Goal: Task Accomplishment & Management: Manage account settings

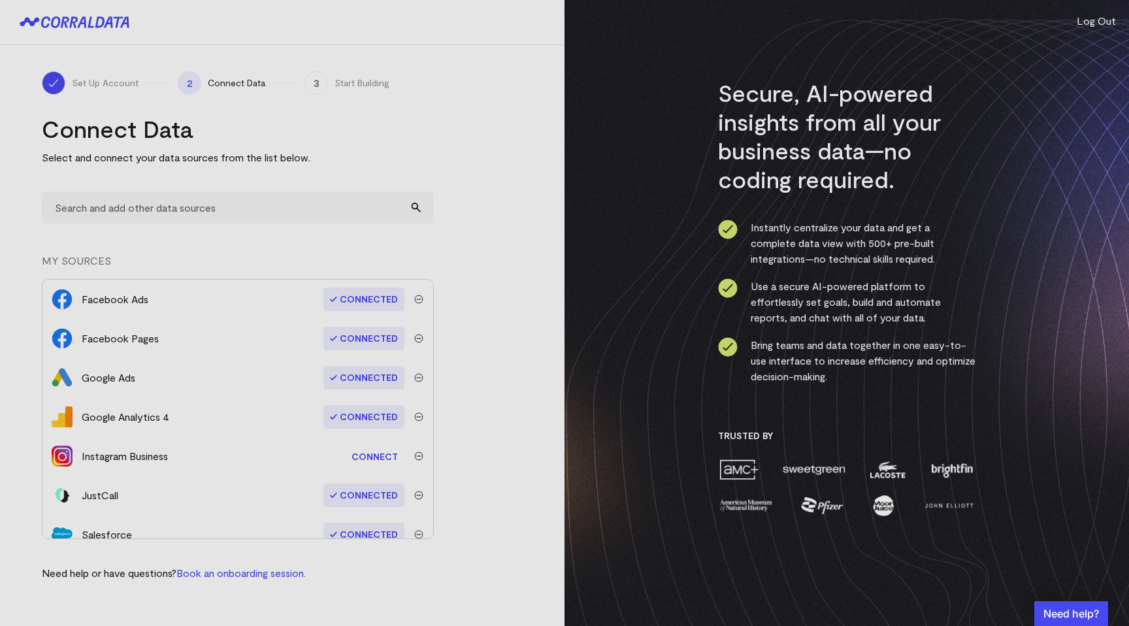
click at [415, 299] on img "submit" at bounding box center [418, 299] width 9 height 9
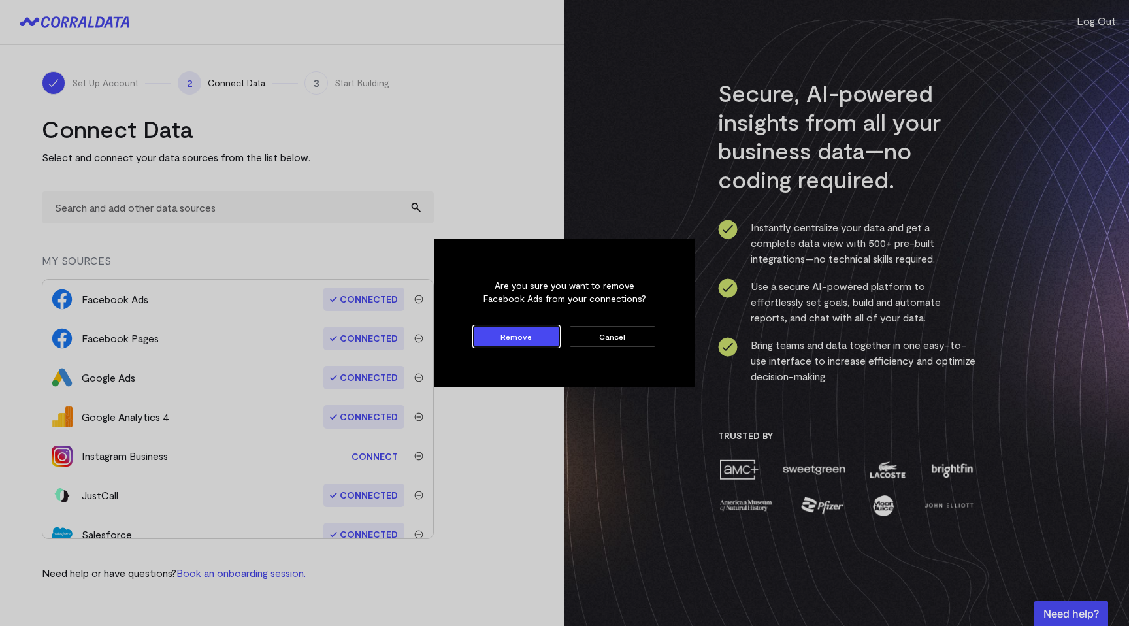
click at [521, 340] on button "Remove" at bounding box center [517, 336] width 86 height 21
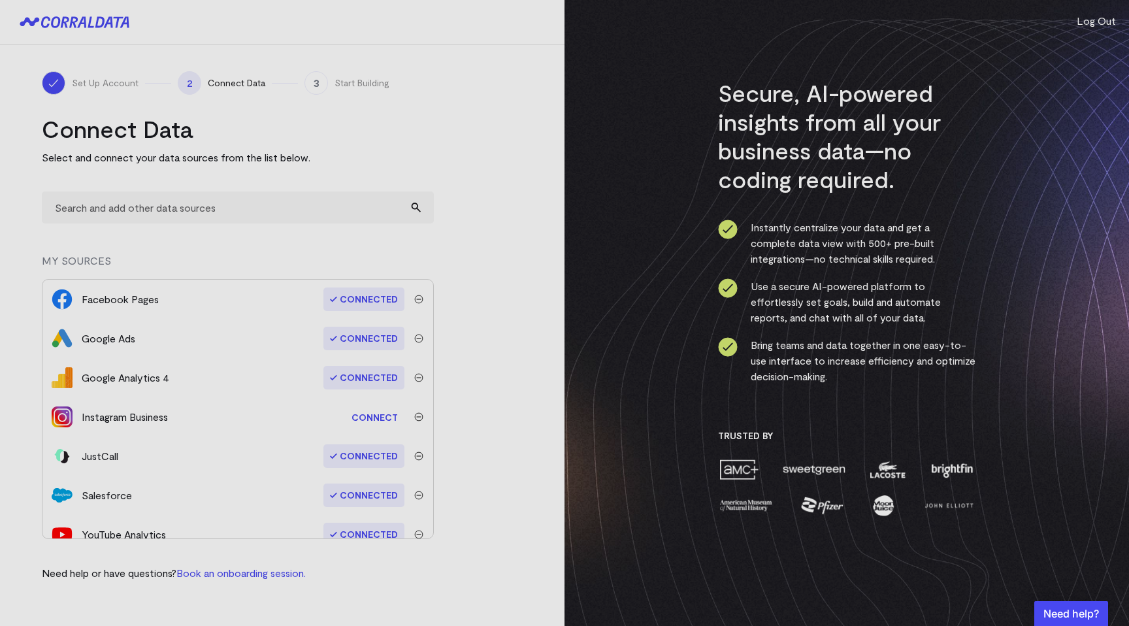
click at [414, 301] on img "submit" at bounding box center [418, 299] width 9 height 9
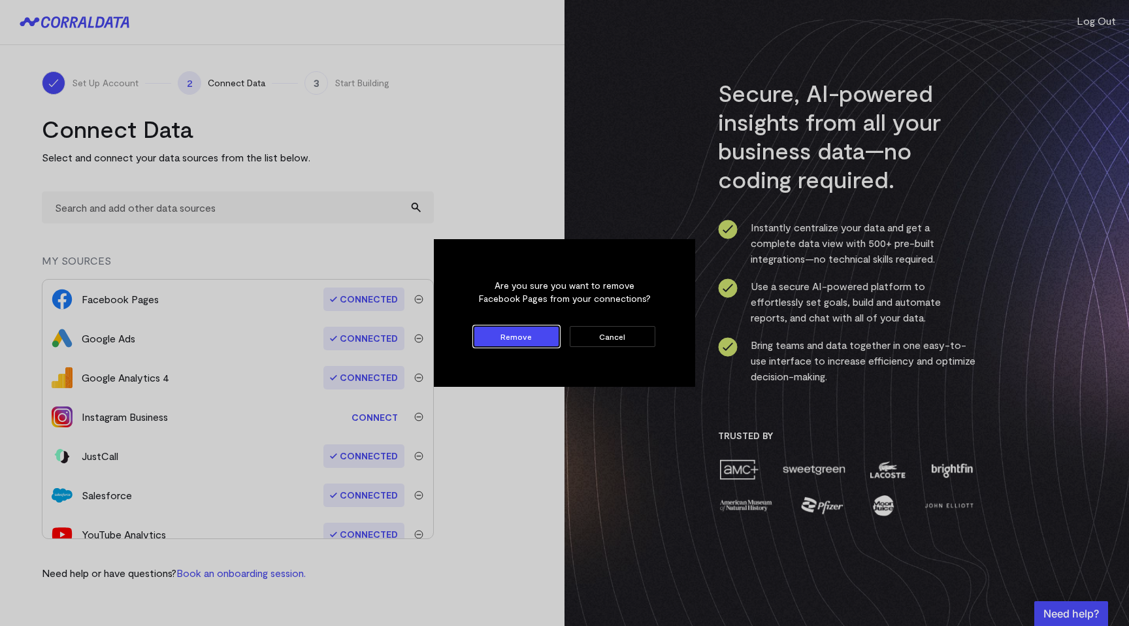
click at [495, 331] on button "Remove" at bounding box center [517, 336] width 86 height 21
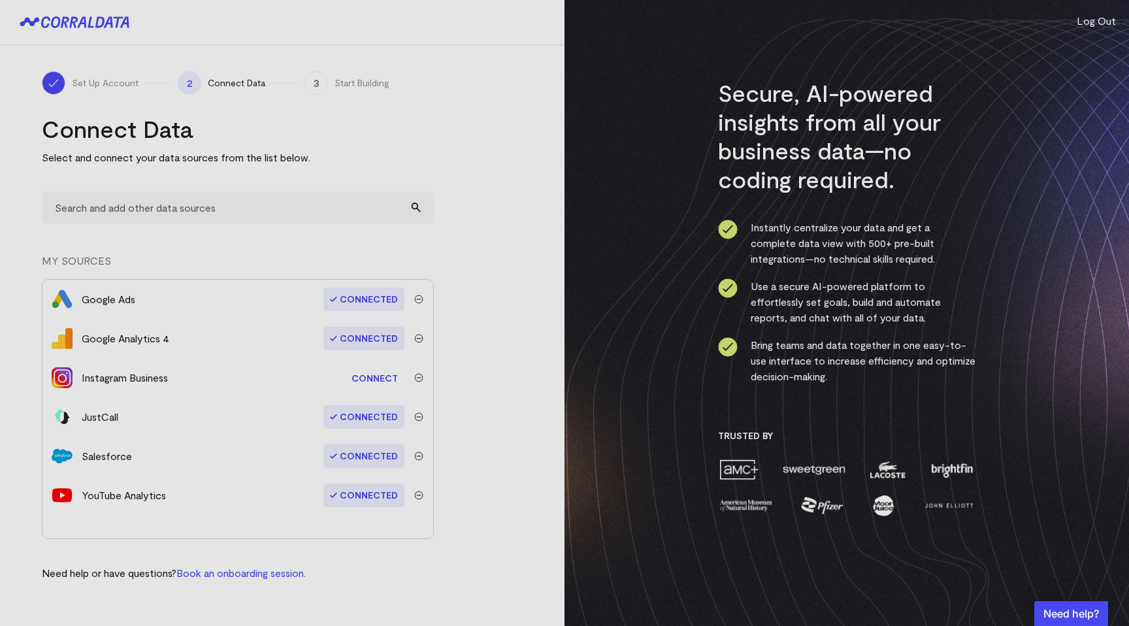
click at [423, 299] on img "submit" at bounding box center [418, 299] width 9 height 9
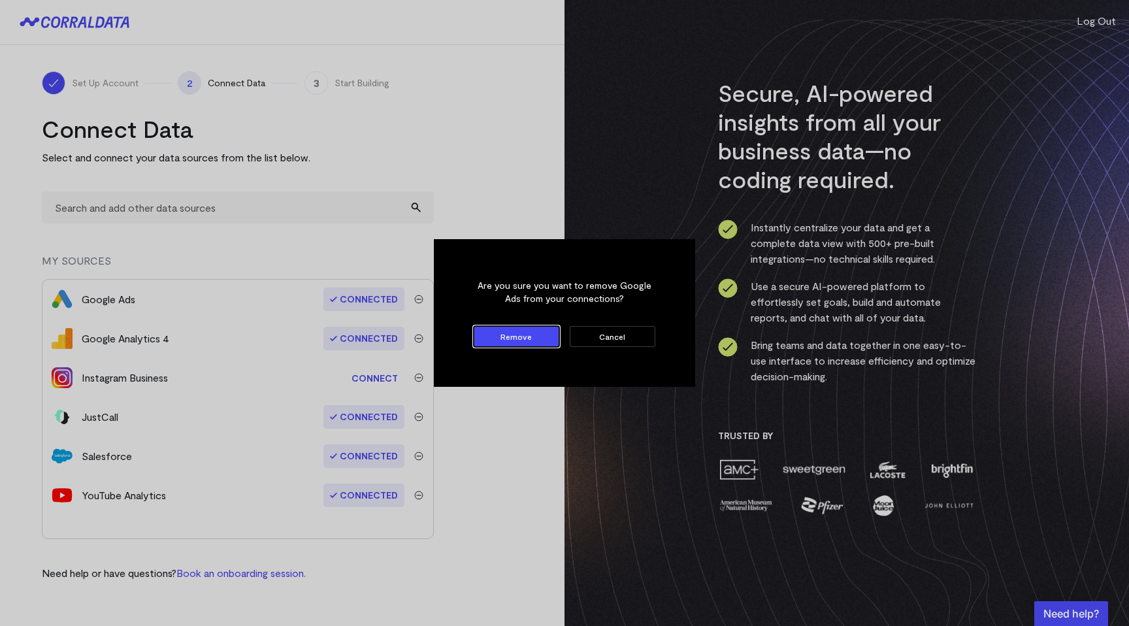
click at [487, 331] on button "Remove" at bounding box center [517, 336] width 86 height 21
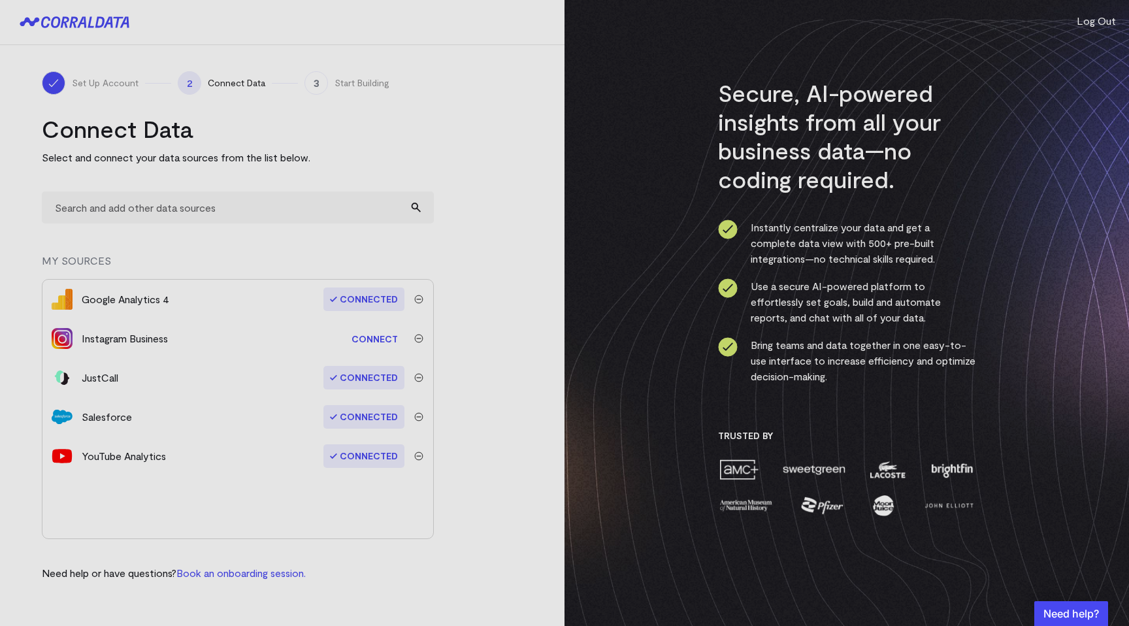
click at [417, 299] on img "submit" at bounding box center [418, 299] width 9 height 9
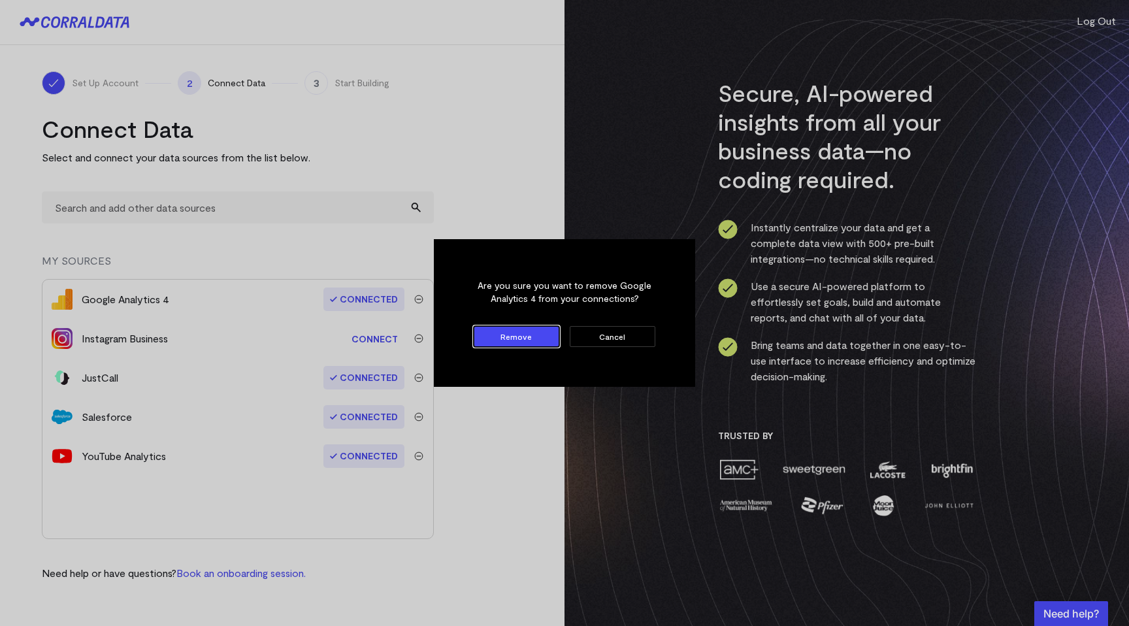
click at [510, 330] on button "Remove" at bounding box center [517, 336] width 86 height 21
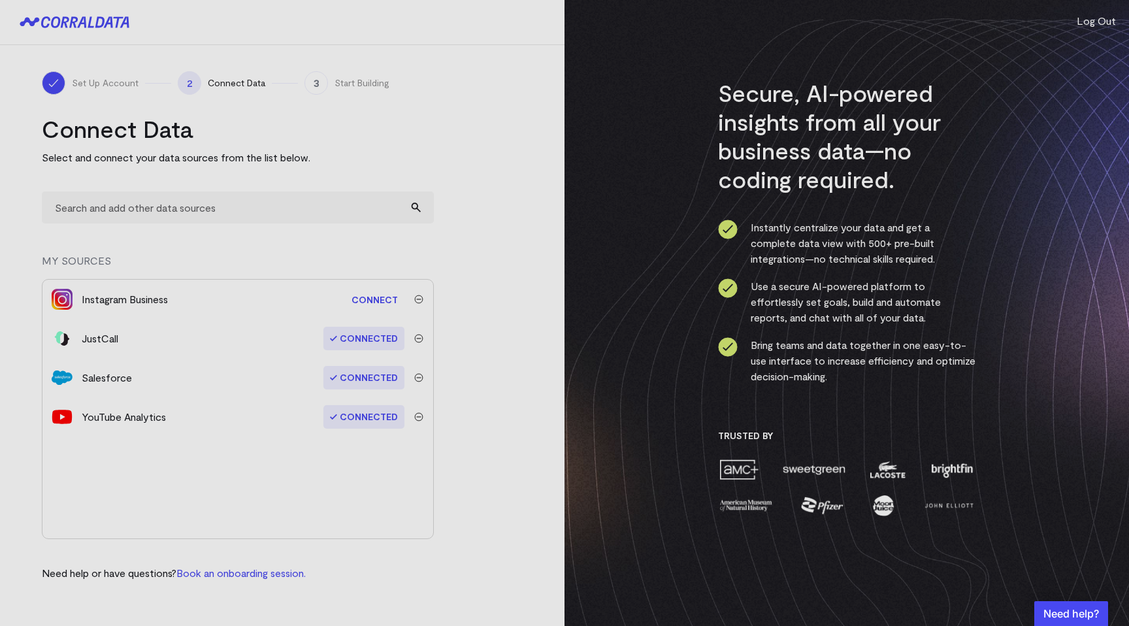
click at [419, 339] on img "submit" at bounding box center [418, 338] width 9 height 9
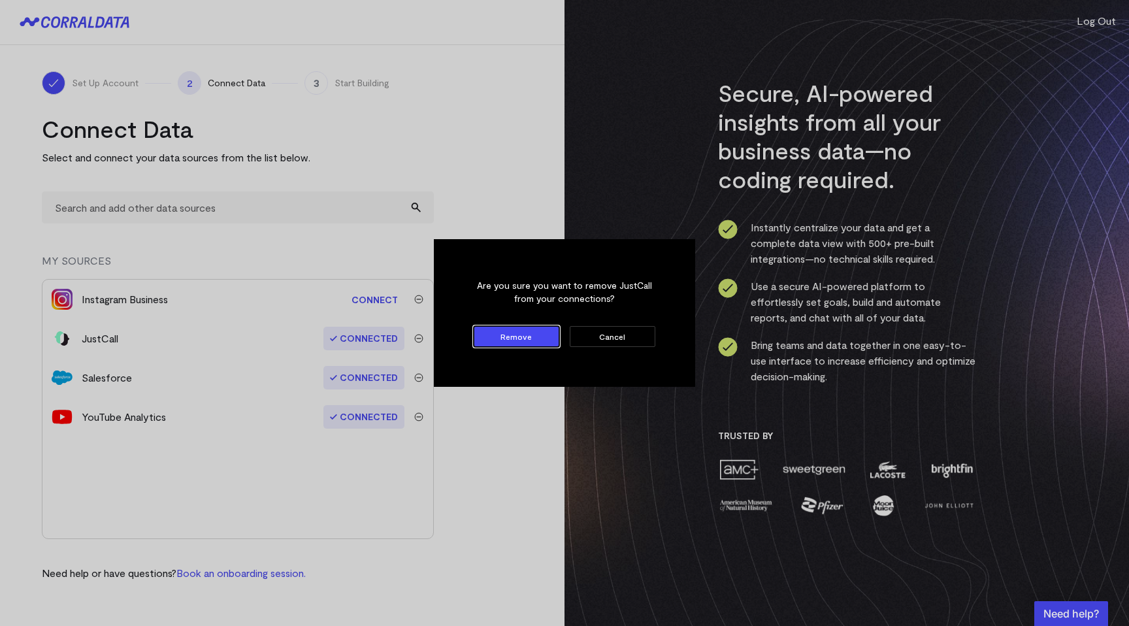
click at [532, 331] on button "Remove" at bounding box center [517, 336] width 86 height 21
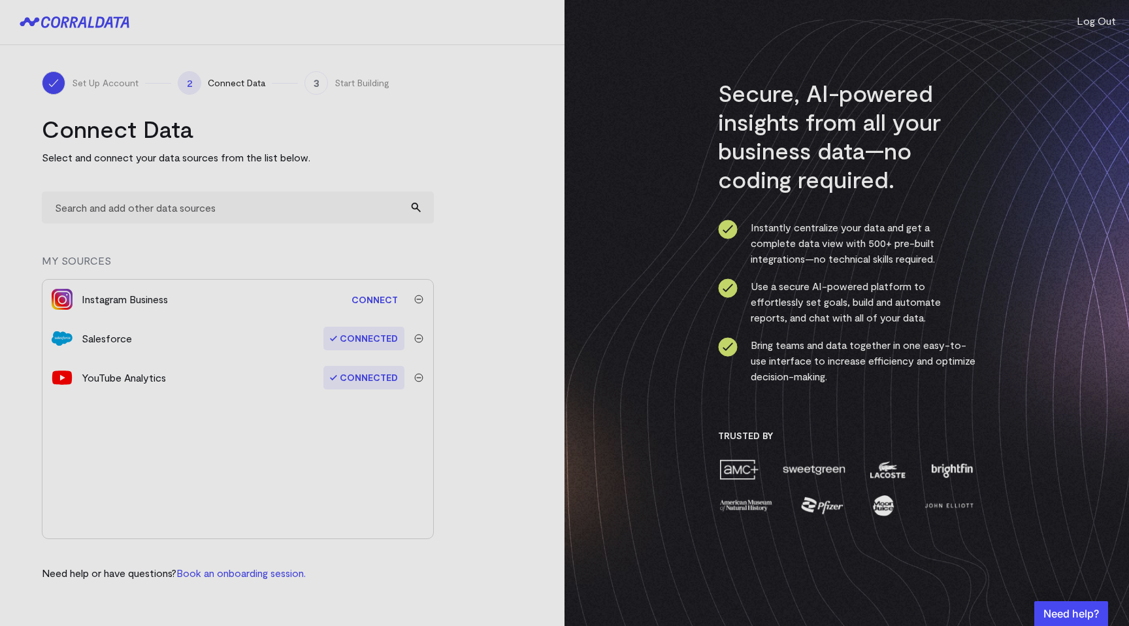
click at [421, 338] on img "submit" at bounding box center [418, 338] width 9 height 9
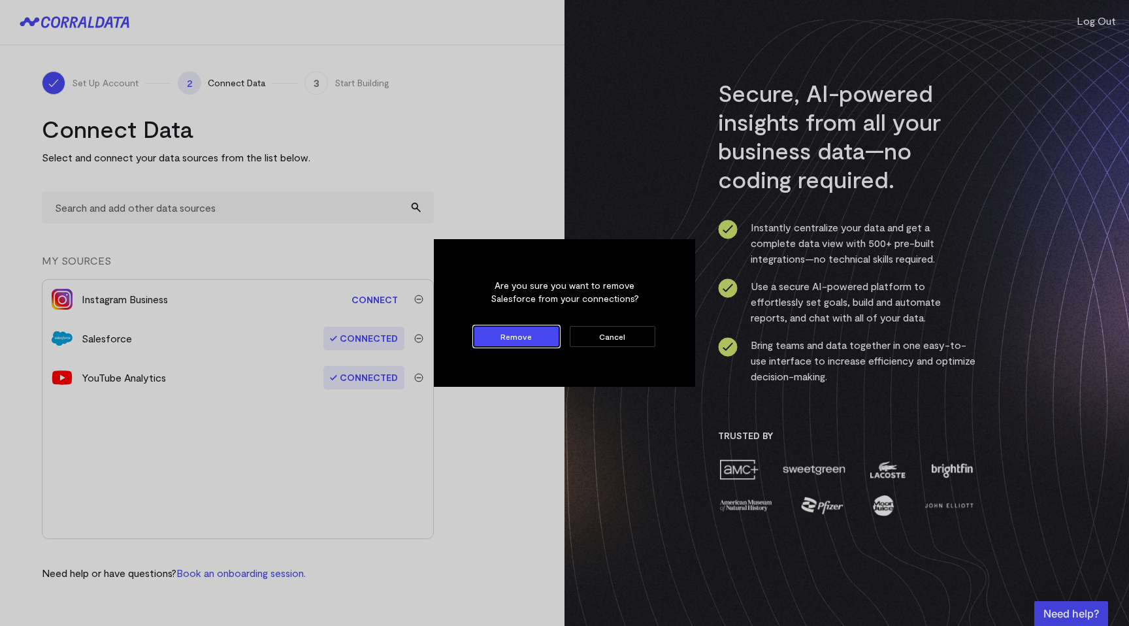
click at [493, 344] on button "Remove" at bounding box center [517, 336] width 86 height 21
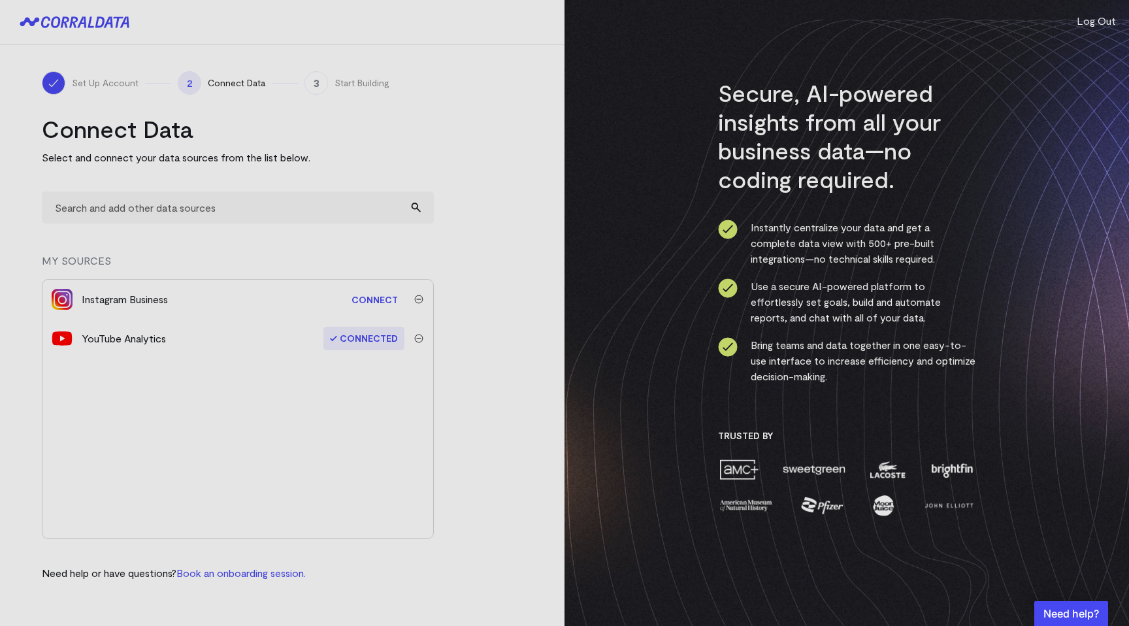
click at [416, 337] on img "submit" at bounding box center [418, 338] width 9 height 9
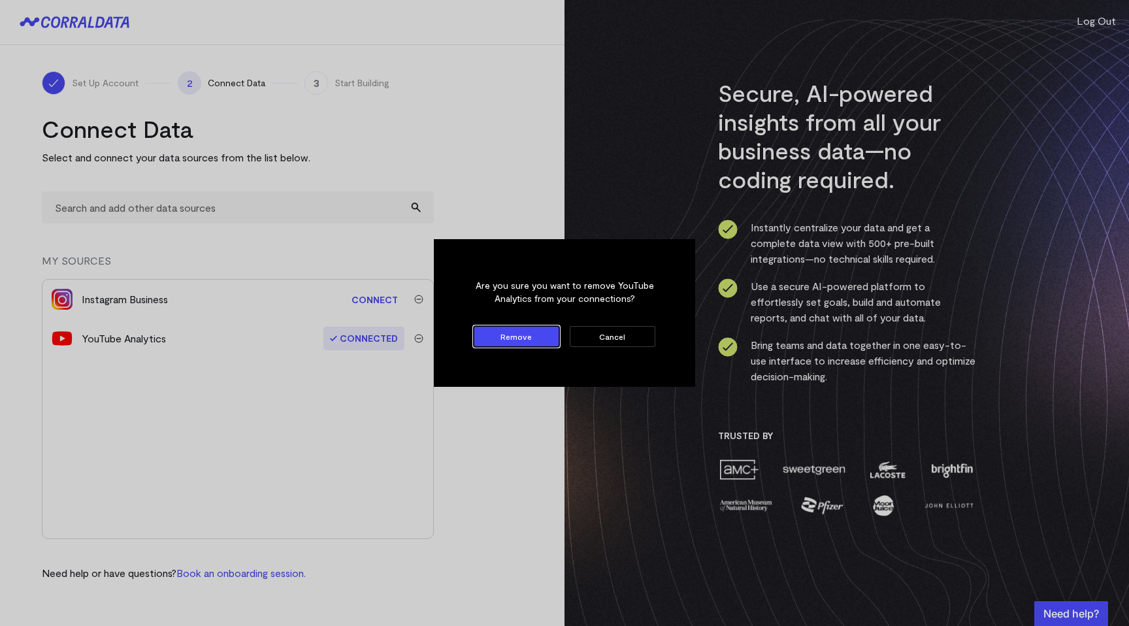
click at [495, 339] on button "Remove" at bounding box center [517, 336] width 86 height 21
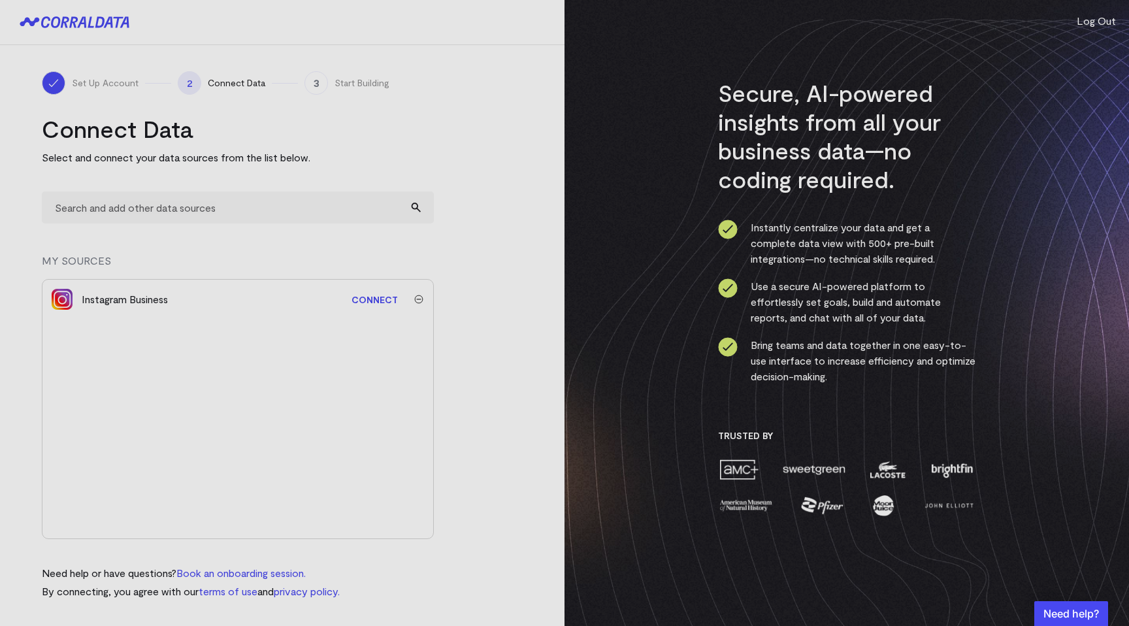
click at [231, 586] on link "terms of use" at bounding box center [228, 591] width 59 height 12
